Goal: Task Accomplishment & Management: Manage account settings

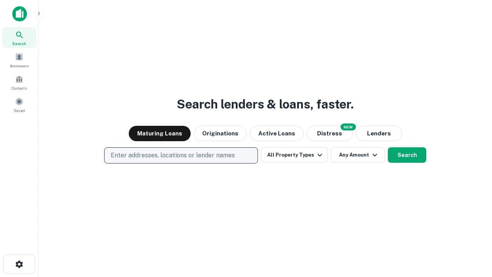
click at [181, 155] on p "Enter addresses, locations or lender names" at bounding box center [173, 155] width 124 height 9
type input "**********"
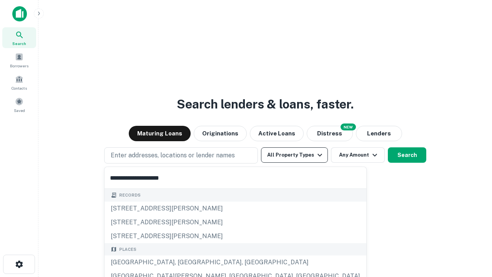
click at [184, 262] on div "[GEOGRAPHIC_DATA], [GEOGRAPHIC_DATA], [GEOGRAPHIC_DATA]" at bounding box center [236, 262] width 262 height 14
click at [294, 155] on button "All Property Types" at bounding box center [294, 154] width 67 height 15
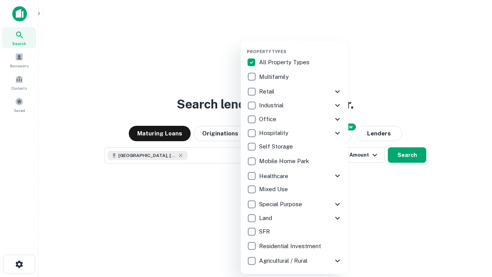
click at [301, 47] on button "button" at bounding box center [301, 47] width 108 height 0
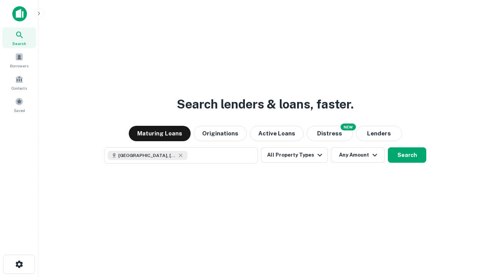
scroll to position [12, 0]
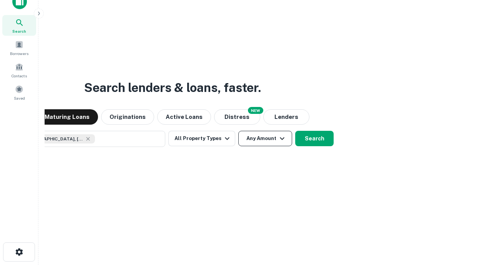
click at [238, 131] on button "Any Amount" at bounding box center [265, 138] width 54 height 15
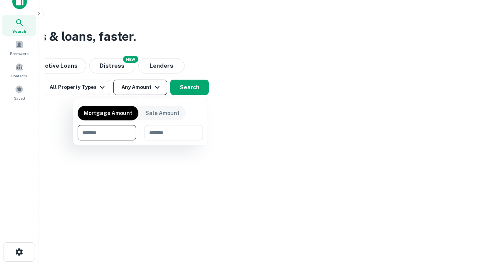
type input "*******"
click at [140, 140] on button "button" at bounding box center [140, 140] width 125 height 0
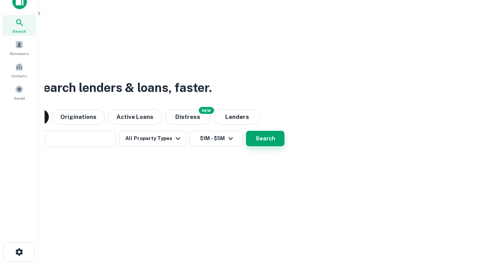
click at [246, 131] on button "Search" at bounding box center [265, 138] width 38 height 15
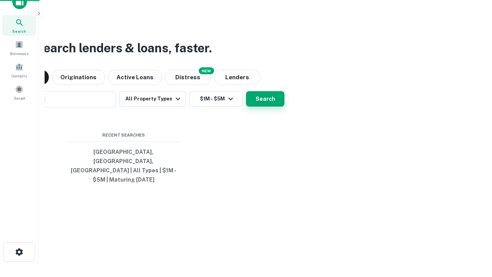
scroll to position [25, 218]
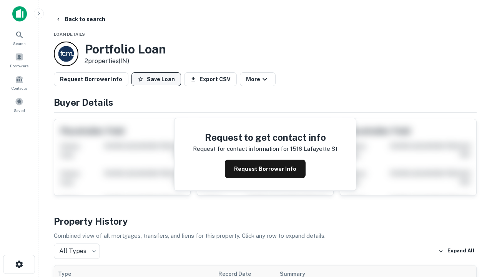
click at [156, 79] on button "Save Loan" at bounding box center [156, 79] width 50 height 14
click at [158, 79] on button "Loan Saved" at bounding box center [157, 79] width 53 height 14
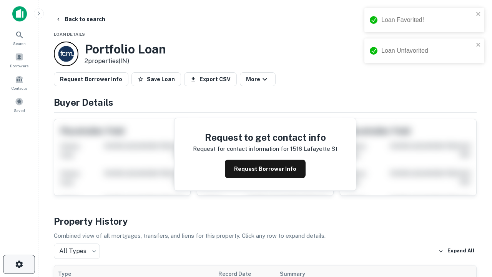
click at [19, 264] on icon "button" at bounding box center [19, 263] width 9 height 9
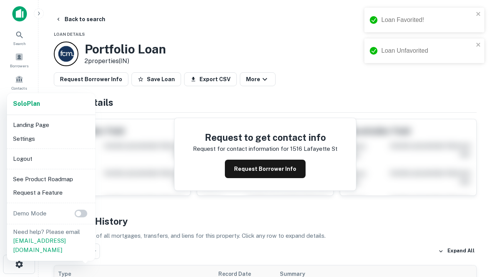
click at [51, 158] on li "Logout" at bounding box center [51, 159] width 82 height 14
